Goal: Use online tool/utility

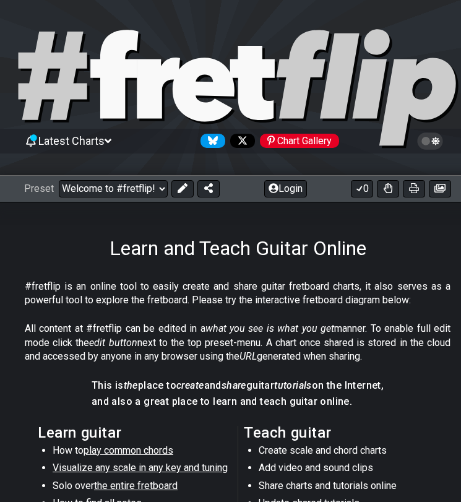
select select "/welcome"
select select "A"
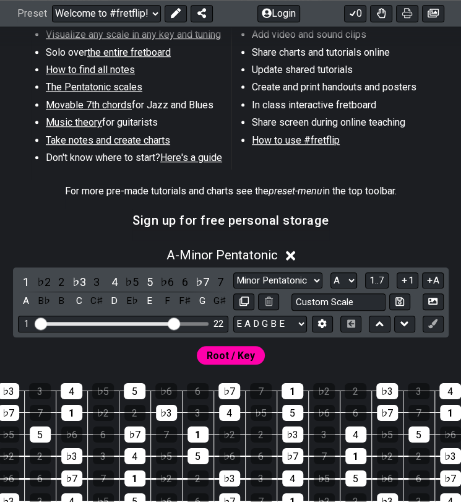
scroll to position [435, 7]
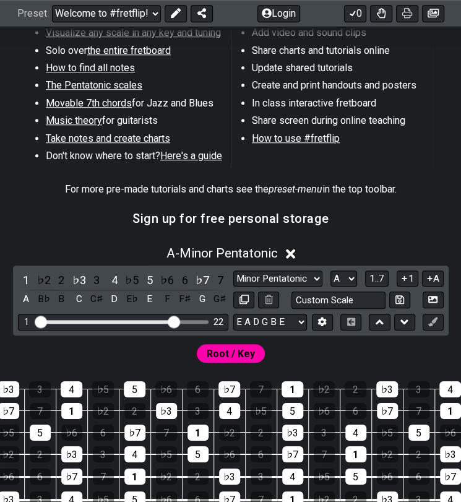
click at [382, 275] on span "1..7" at bounding box center [376, 278] width 15 height 11
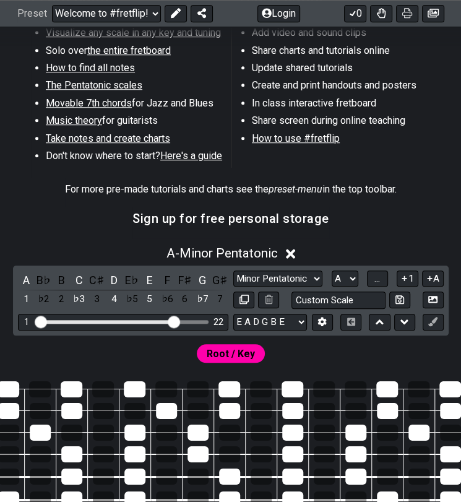
click at [382, 275] on button "..." at bounding box center [377, 278] width 21 height 17
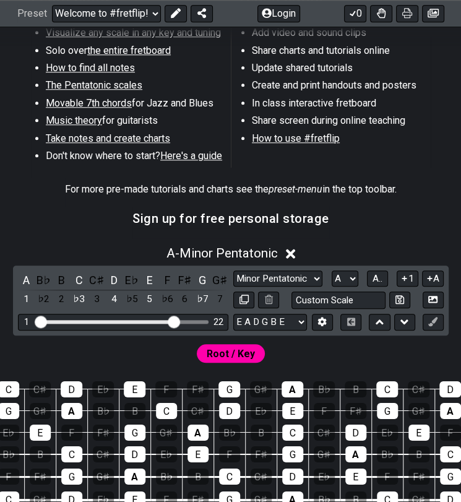
click at [434, 275] on button "A" at bounding box center [433, 278] width 22 height 17
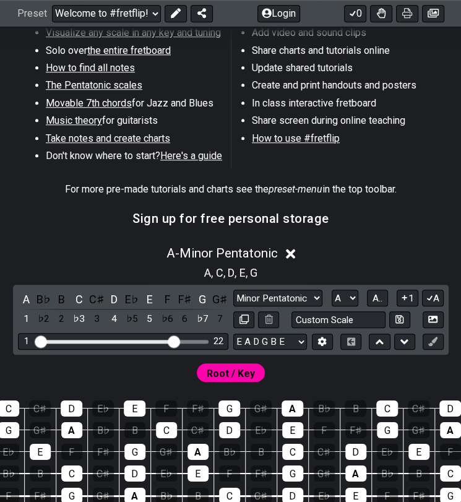
click at [436, 293] on button "A" at bounding box center [433, 298] width 22 height 17
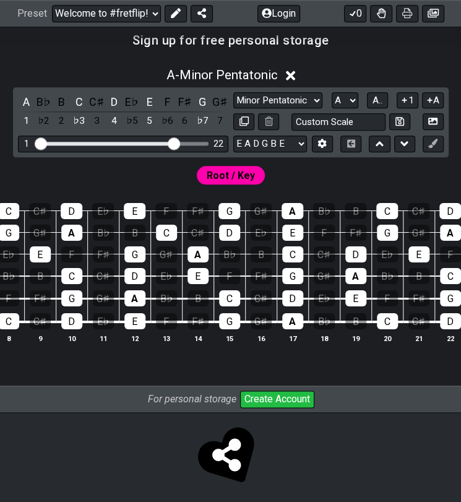
scroll to position [613, 14]
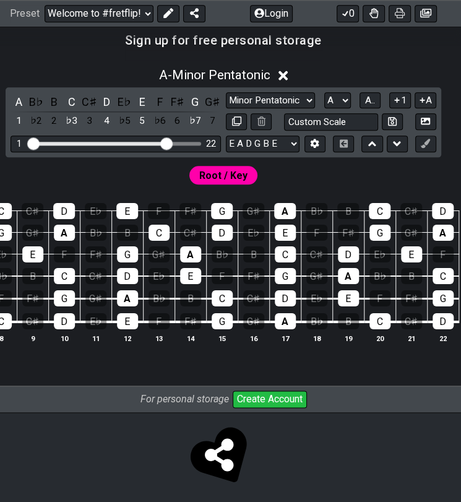
click at [431, 95] on button "A" at bounding box center [426, 100] width 22 height 17
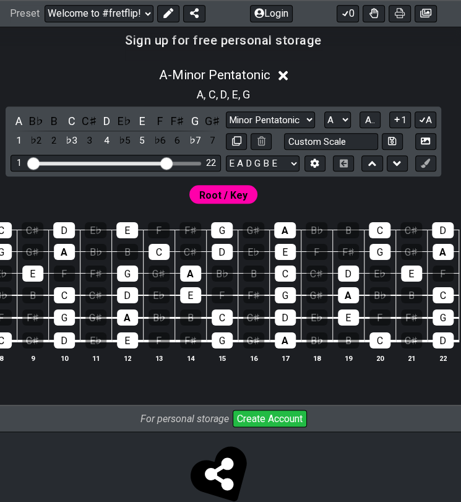
click at [404, 121] on button "1" at bounding box center [399, 119] width 21 height 17
click at [369, 121] on span "A.." at bounding box center [370, 119] width 10 height 11
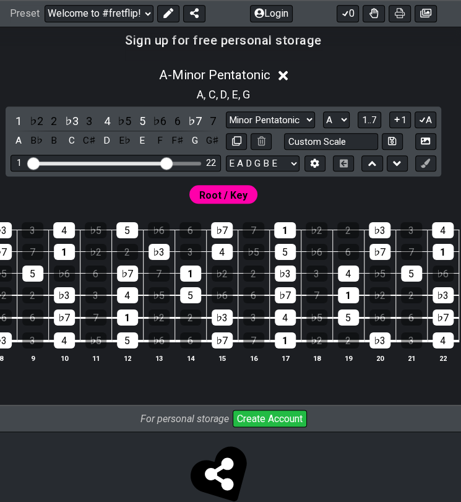
click at [369, 121] on span "1..7" at bounding box center [369, 119] width 15 height 11
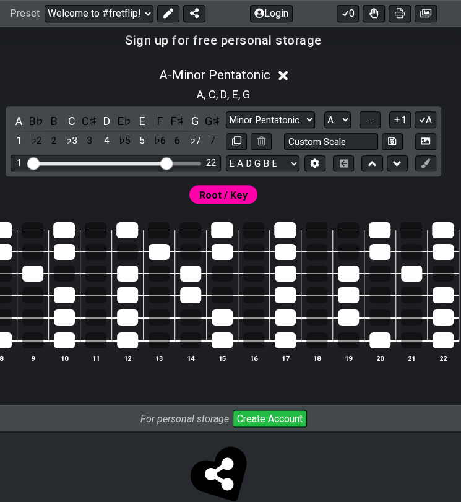
click at [399, 119] on icon at bounding box center [397, 118] width 12 height 9
